Goal: Browse casually

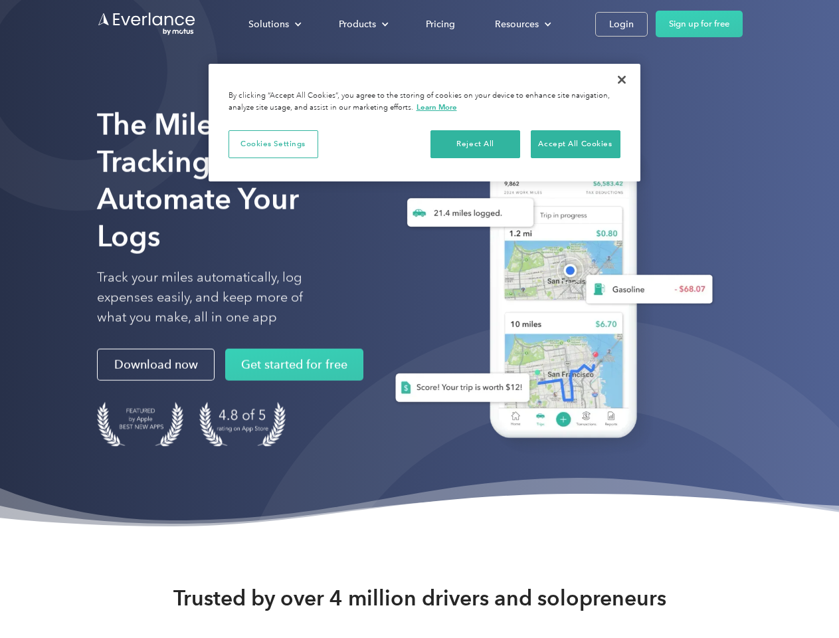
click at [274, 24] on div "Solutions" at bounding box center [268, 24] width 41 height 17
click at [362, 24] on div "Products" at bounding box center [357, 24] width 37 height 17
click at [522, 24] on div "Resources" at bounding box center [517, 24] width 44 height 17
click at [273, 144] on button "Cookies Settings" at bounding box center [274, 144] width 90 height 28
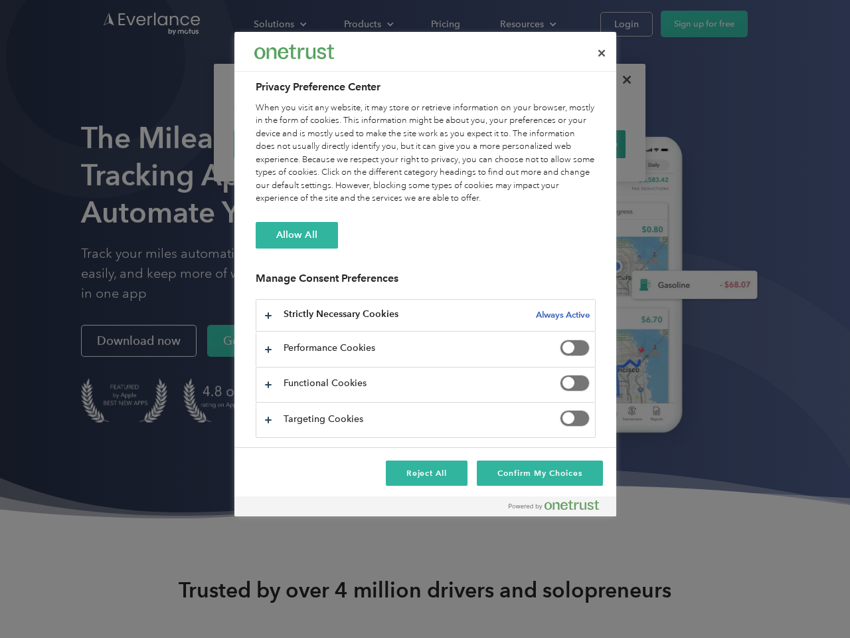
click at [476, 144] on div "When you visit any website, it may store or retrieve information on your browse…" at bounding box center [426, 154] width 340 height 104
click at [575, 144] on div "When you visit any website, it may store or retrieve information on your browse…" at bounding box center [426, 154] width 340 height 104
click at [622, 80] on div at bounding box center [425, 319] width 850 height 638
